Goal: Task Accomplishment & Management: Use online tool/utility

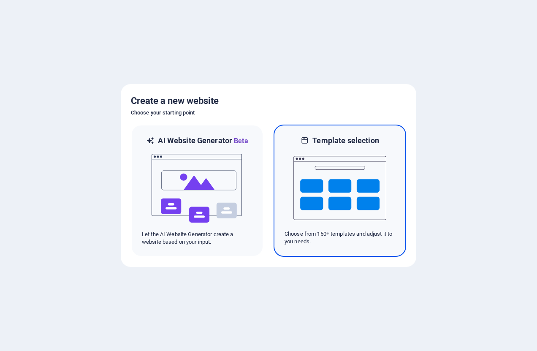
click at [362, 187] on img at bounding box center [339, 188] width 93 height 84
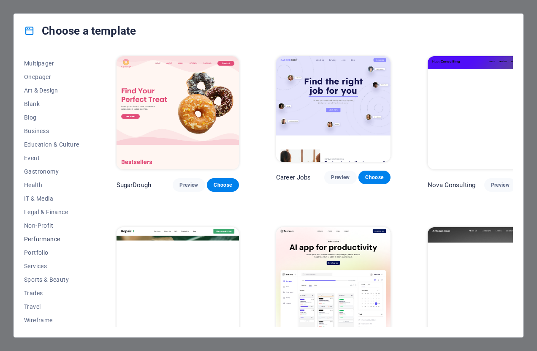
scroll to position [65, 0]
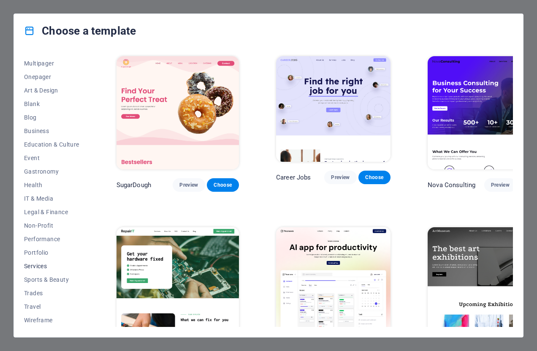
click at [42, 266] on span "Services" at bounding box center [51, 266] width 55 height 7
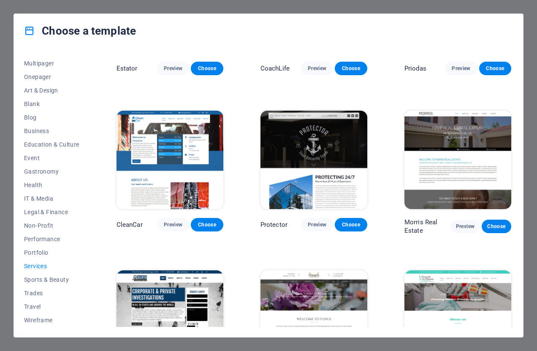
scroll to position [588, 0]
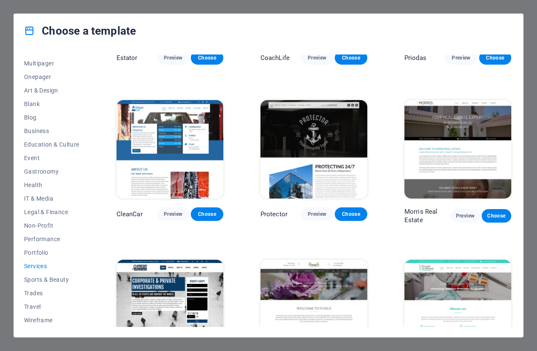
click at [283, 207] on div "Protector Preview Choose" at bounding box center [314, 214] width 107 height 14
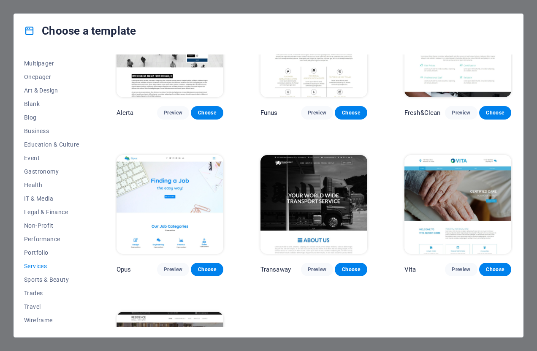
scroll to position [850, 0]
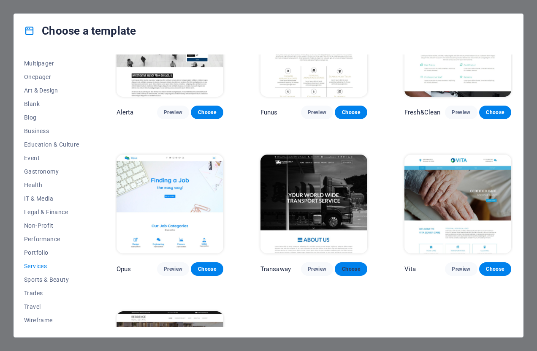
click at [349, 266] on span "Choose" at bounding box center [351, 269] width 19 height 7
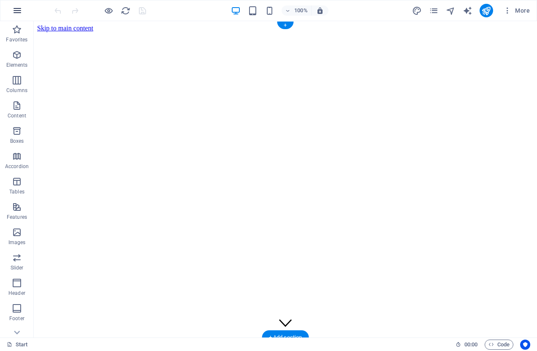
click at [18, 9] on icon "button" at bounding box center [17, 10] width 10 height 10
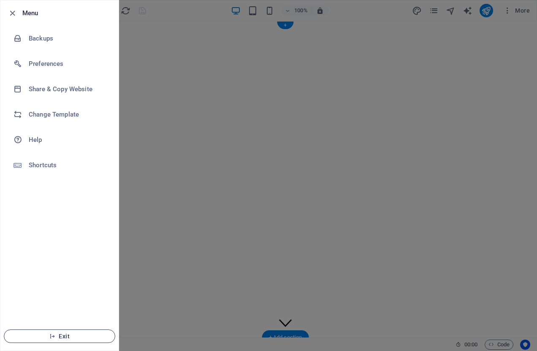
click at [68, 334] on span "Exit" at bounding box center [59, 336] width 97 height 7
